Goal: Navigation & Orientation: Find specific page/section

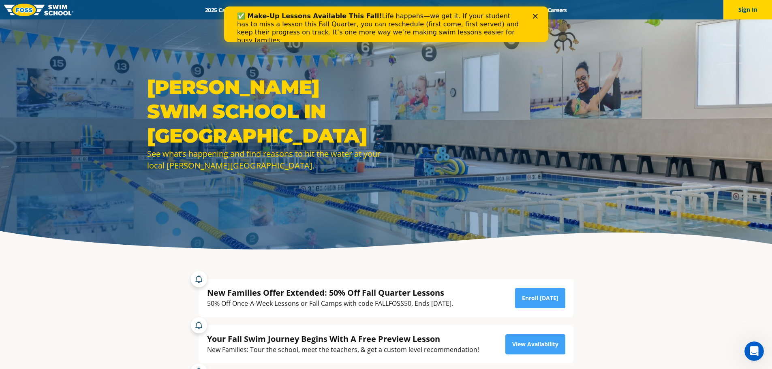
click at [403, 36] on div "✅ Make-Up Lessons Available This Fall! Life happens—we get it. If your student …" at bounding box center [379, 28] width 285 height 32
click at [285, 17] on b "✅ Make-Up Lessons Available This Fall!" at bounding box center [309, 16] width 145 height 8
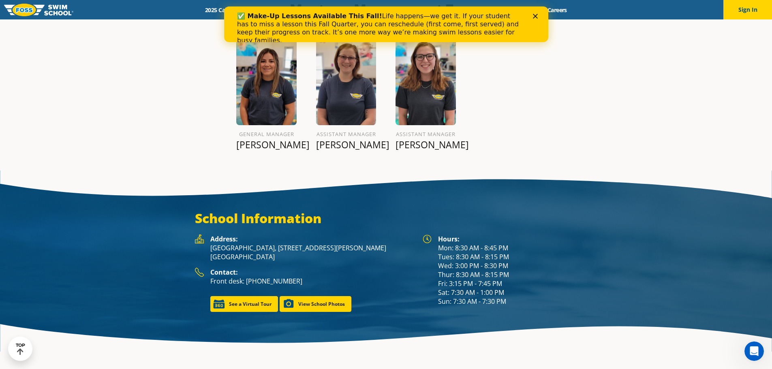
scroll to position [1042, 0]
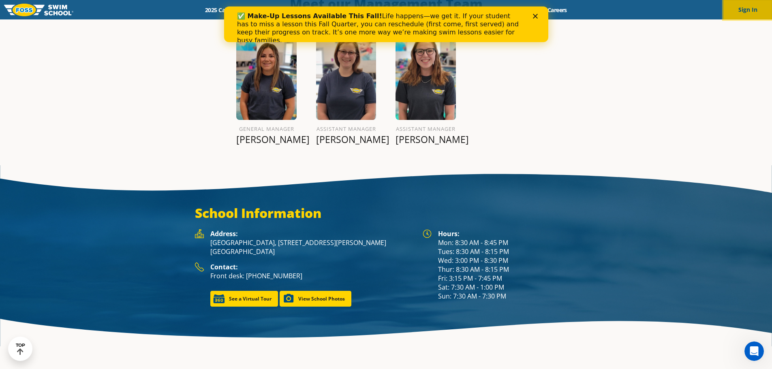
click at [748, 12] on button "Sign In" at bounding box center [747, 9] width 49 height 19
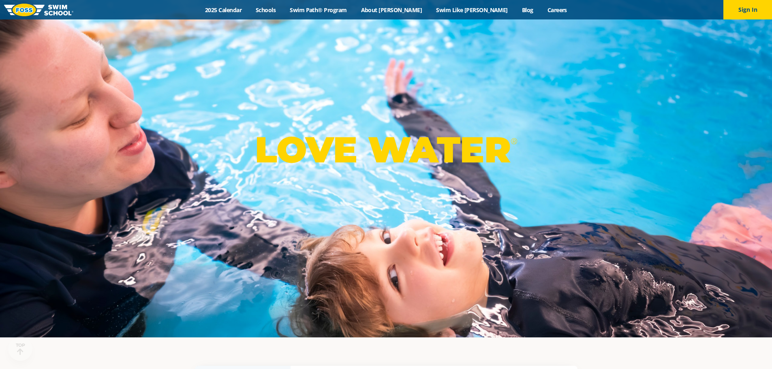
scroll to position [41, 0]
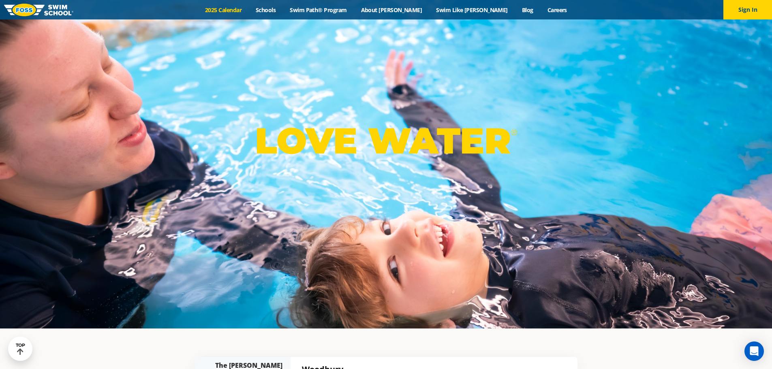
click at [249, 11] on link "2025 Calendar" at bounding box center [223, 10] width 51 height 8
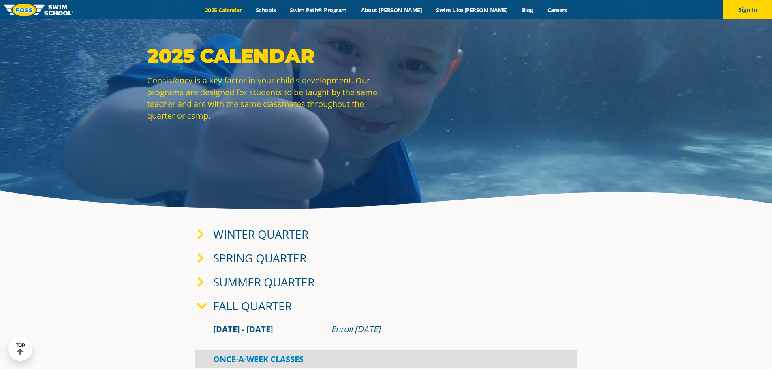
click at [266, 304] on link "Fall Quarter" at bounding box center [252, 305] width 79 height 15
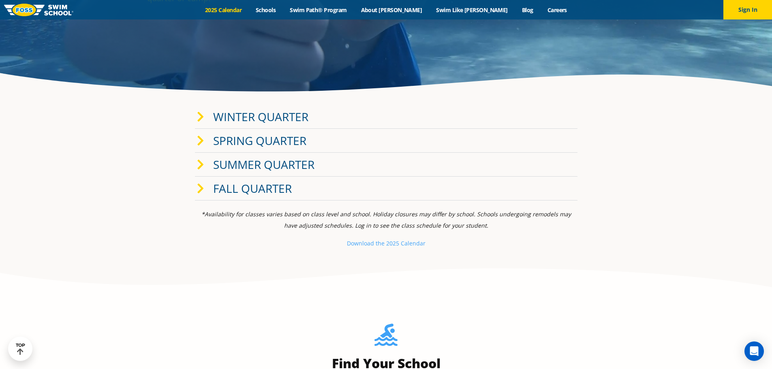
scroll to position [162, 0]
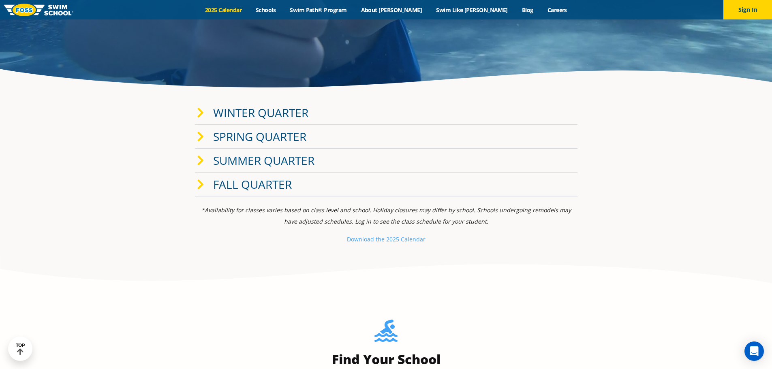
click at [275, 179] on link "Fall Quarter" at bounding box center [252, 184] width 79 height 15
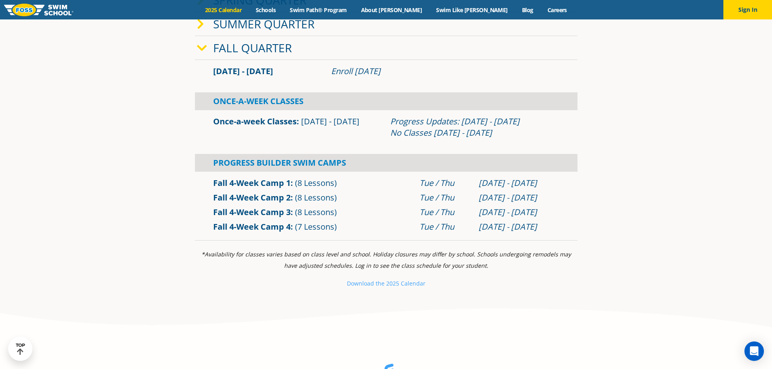
scroll to position [203, 0]
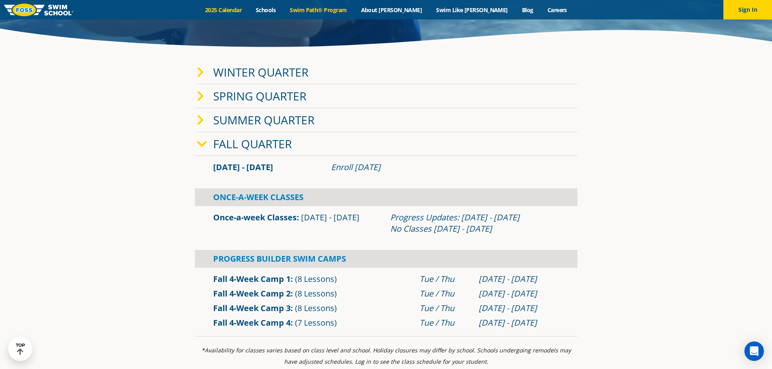
click at [336, 9] on link "Swim Path® Program" at bounding box center [318, 10] width 71 height 8
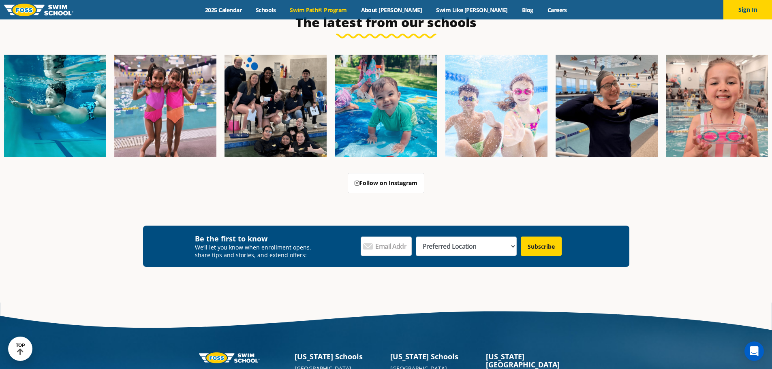
scroll to position [2426, 0]
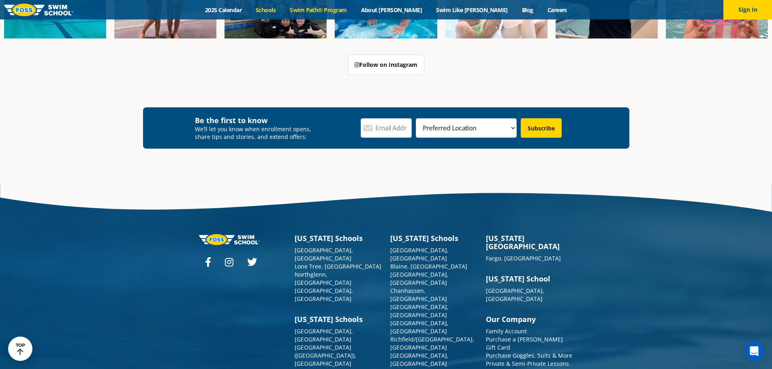
click at [283, 11] on link "Schools" at bounding box center [266, 10] width 34 height 8
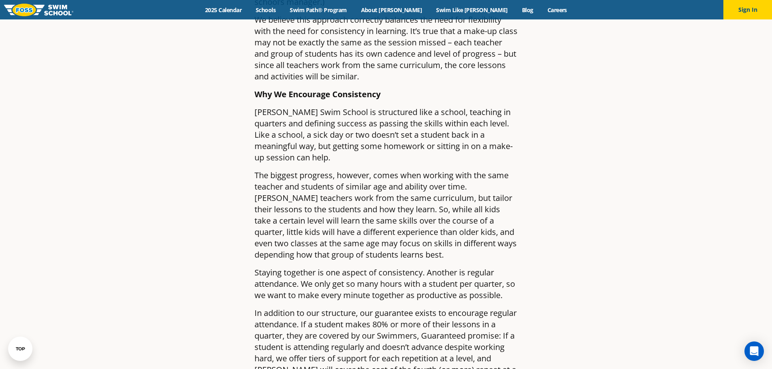
scroll to position [932, 0]
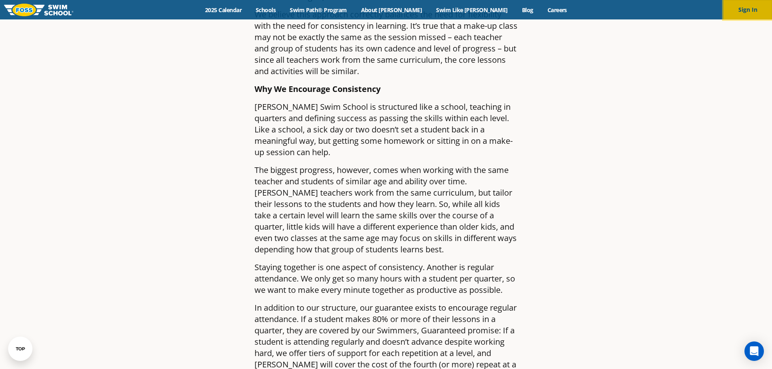
click at [744, 8] on button "Sign In" at bounding box center [747, 9] width 49 height 19
